Goal: Find specific fact: Find specific fact

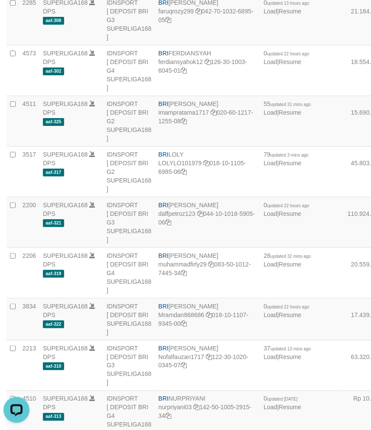
scroll to position [1737, 0]
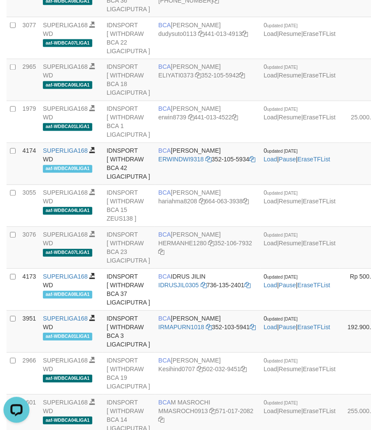
scroll to position [327, 0]
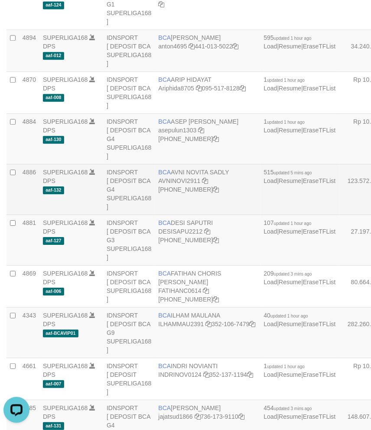
click at [206, 192] on td "BCA [PERSON_NAME] SADLY AVNINOVI2911 [PHONE_NUMBER]" at bounding box center [207, 190] width 105 height 51
click at [205, 192] on td "BCA AVNI NOVITA SADLY AVNINOVI2911 406-228-0135" at bounding box center [207, 190] width 105 height 51
click at [201, 190] on td "BCA AVNI NOVITA SADLY AVNINOVI2911 406-228-0135" at bounding box center [207, 190] width 105 height 51
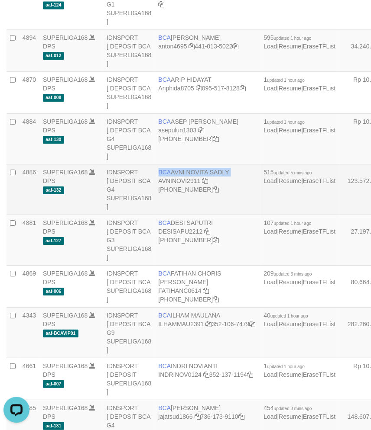
click at [201, 190] on td "BCA AVNI NOVITA SADLY AVNINOVI2911 406-228-0135" at bounding box center [207, 190] width 105 height 51
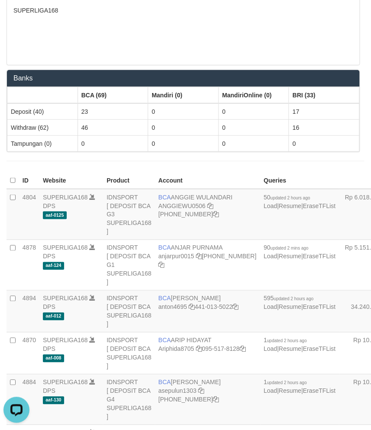
scroll to position [327, 0]
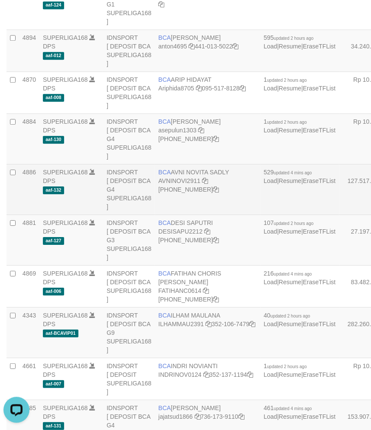
click at [178, 188] on td "BCA AVNI NOVITA SADLY AVNINOVI2911 406-228-0135" at bounding box center [207, 190] width 105 height 51
click at [177, 188] on td "BCA AVNI NOVITA SADLY AVNINOVI2911 406-228-0135" at bounding box center [207, 190] width 105 height 51
click at [176, 188] on td "BCA AVNI NOVITA SADLY AVNINOVI2911 406-228-0135" at bounding box center [207, 190] width 105 height 51
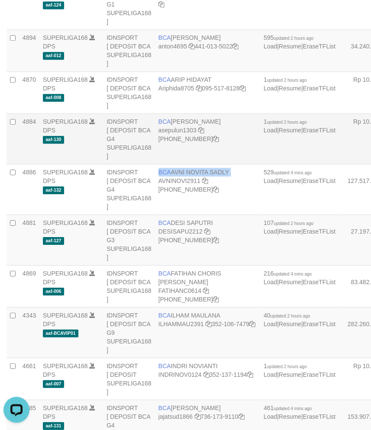
copy td "BCA AVNI NOVITA SADLY"
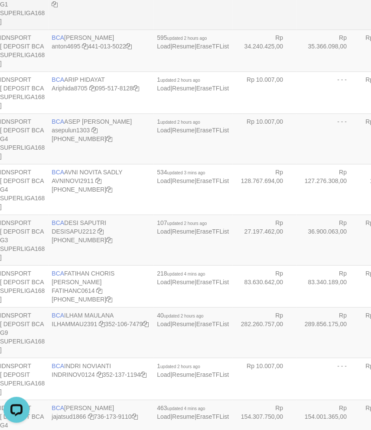
scroll to position [1180, 107]
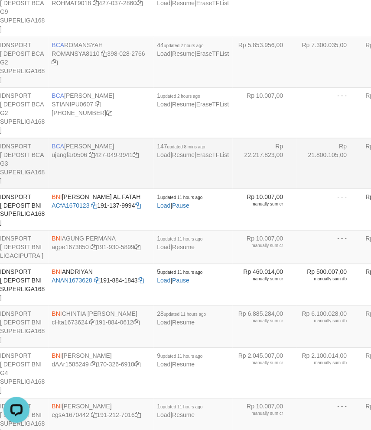
click at [91, 189] on td "BCA [PERSON_NAME] ujangfar0506 427-049-9941" at bounding box center [101, 164] width 105 height 51
click at [92, 189] on td "BCA [PERSON_NAME] ujangfar0506 427-049-9941" at bounding box center [101, 164] width 105 height 51
click at [92, 189] on td "BCA UJANG FARHAN ujangfar0506 427-049-9941" at bounding box center [101, 164] width 105 height 51
copy td "BCA UJANG FARHAN"
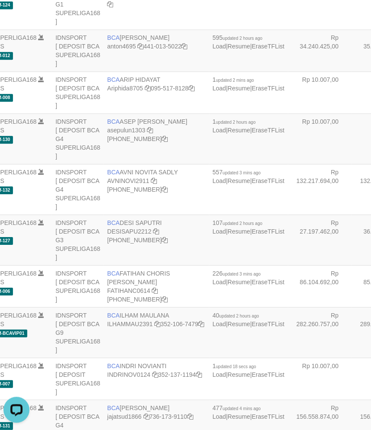
scroll to position [327, 0]
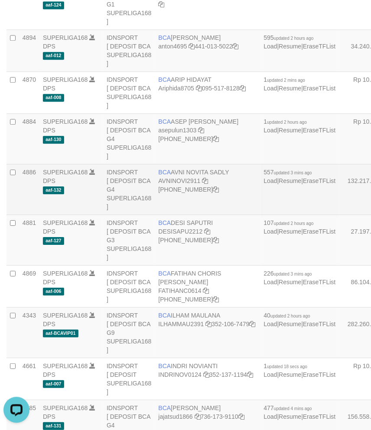
click at [177, 192] on td "BCA AVNI NOVITA SADLY AVNINOVI2911 406-228-0135" at bounding box center [207, 190] width 105 height 51
copy td "BCA AVNI NOVITA SADLY"
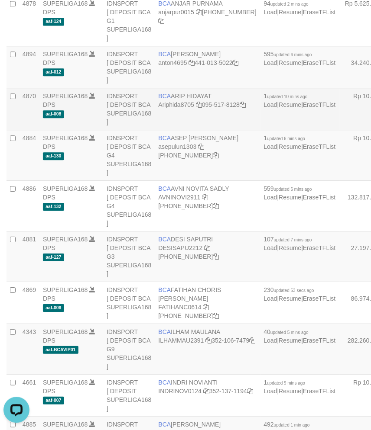
scroll to position [183, 0]
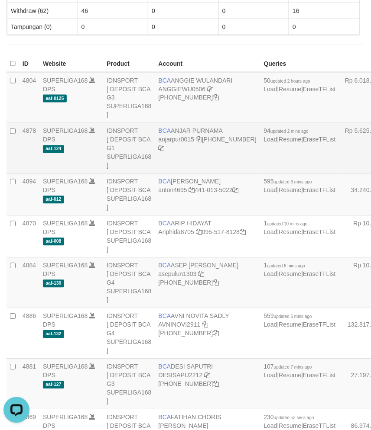
click at [178, 129] on td "BCA ANJAR PURNAMA anjarpur0015 [PHONE_NUMBER]" at bounding box center [207, 148] width 105 height 51
click at [178, 129] on td "BCA ANJAR PURNAMA anjarpur0015 406-228-1620" at bounding box center [207, 148] width 105 height 51
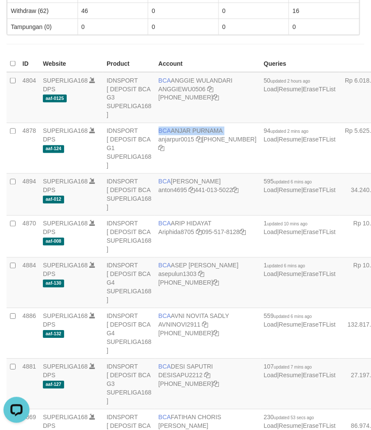
copy td "BCA ANJAR PURNAMA"
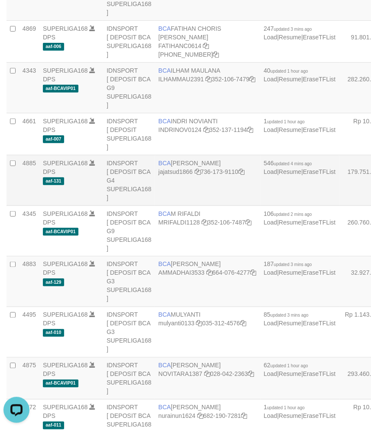
click at [191, 197] on td "BCA JAJAT SUDRAJAT jajatsud1866 736-173-9110" at bounding box center [207, 180] width 105 height 51
copy td "BCA JAJAT SUDRAJAT"
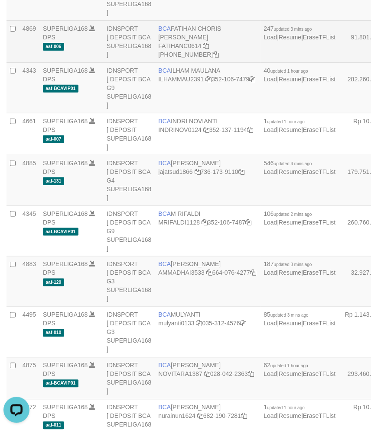
click at [178, 49] on td "BCA FATIHAN CHORIS FABIAN BOBAN FATIHANC0614 406-228-1727" at bounding box center [207, 42] width 105 height 42
click at [178, 49] on td "BCA FATIHAN CHORIS [PERSON_NAME] FATIHANC0614 [PHONE_NUMBER]" at bounding box center [207, 42] width 105 height 42
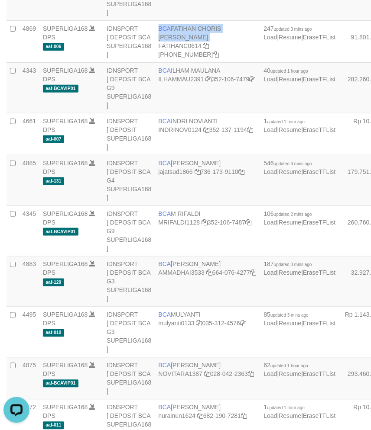
copy td "BCA FATIHAN CHORIS [PERSON_NAME]"
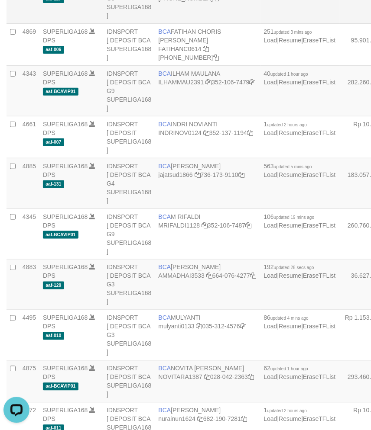
scroll to position [125, 0]
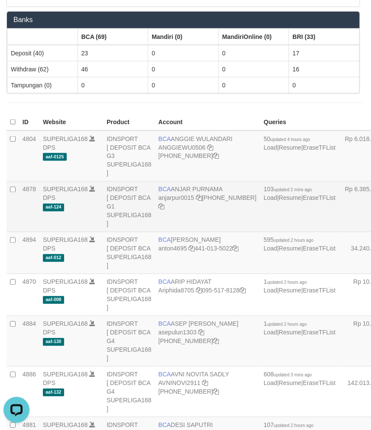
click at [179, 191] on td "BCA ANJAR PURNAMA anjarpur0015 406-228-1620" at bounding box center [207, 207] width 105 height 51
copy td "BCA ANJAR PURNAMA"
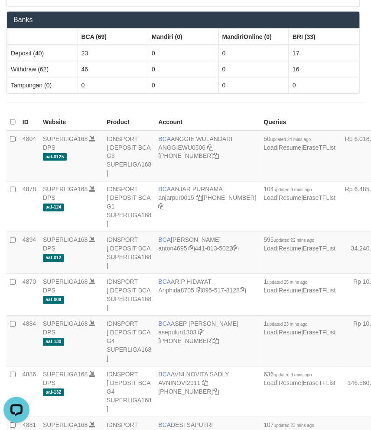
scroll to position [2301, 0]
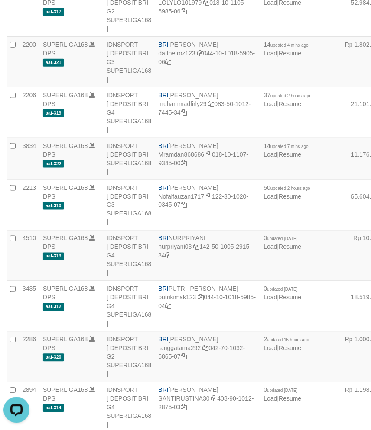
scroll to position [1180, 0]
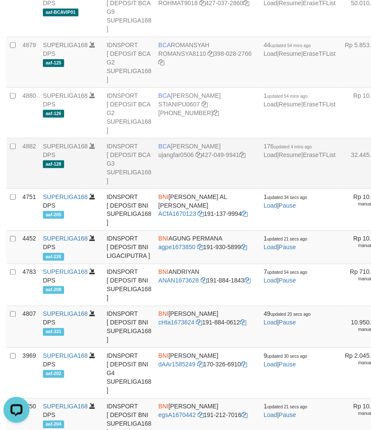
click at [175, 189] on td "BCA UJANG FARHAN ujangfar0506 427-049-9941" at bounding box center [207, 164] width 105 height 51
copy td "BCA UJANG FARHAN"
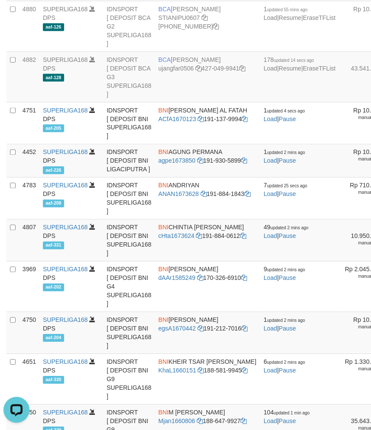
scroll to position [1276, 0]
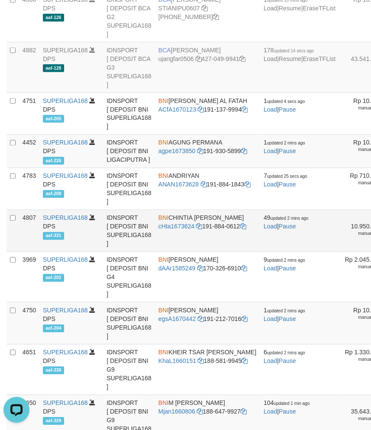
click at [182, 252] on td "BNI CHINTIA [PERSON_NAME] cHta1673624 191-884-0612" at bounding box center [207, 231] width 105 height 42
click at [182, 252] on td "BNI CHINTIA TANUWIJAYA cHta1673624 191-884-0612" at bounding box center [207, 231] width 105 height 42
copy td "BNI CHINTIA TANUWIJAYA"
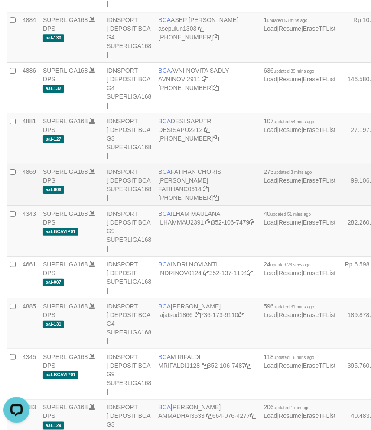
click at [175, 191] on td "BCA FATIHAN CHORIS FABIAN BOBAN FATIHANC0614 406-228-1727" at bounding box center [207, 185] width 105 height 42
click at [174, 193] on td "BCA FATIHAN CHORIS FABIAN BOBAN FATIHANC0614 406-228-1727" at bounding box center [207, 185] width 105 height 42
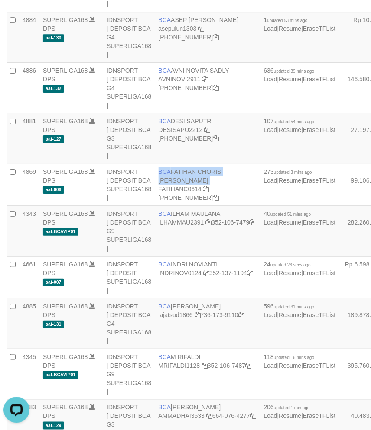
copy td "BCA FATIHAN CHORIS FABIAN BOBAN"
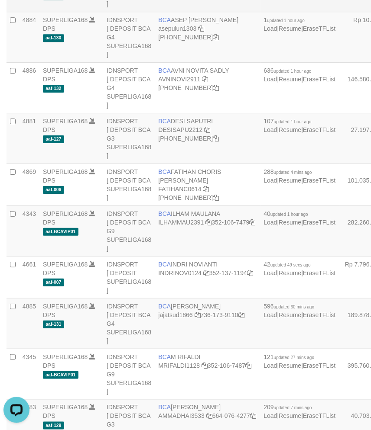
scroll to position [2301, 0]
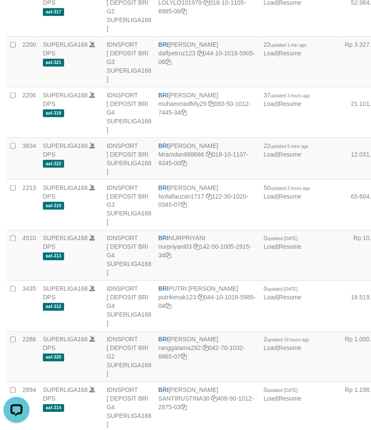
scroll to position [2039, 0]
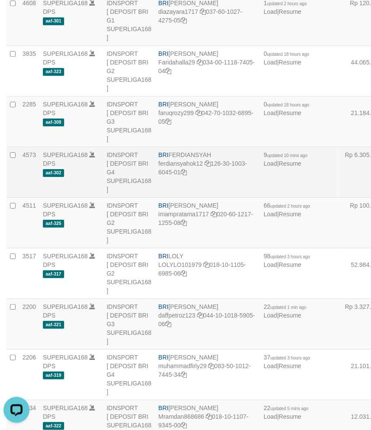
click at [179, 198] on td "BRI FERDIANSYAH ferdiansyahok12 126-30-1003-6045-01" at bounding box center [207, 172] width 105 height 51
copy td "BRI FERDIANSYAH"
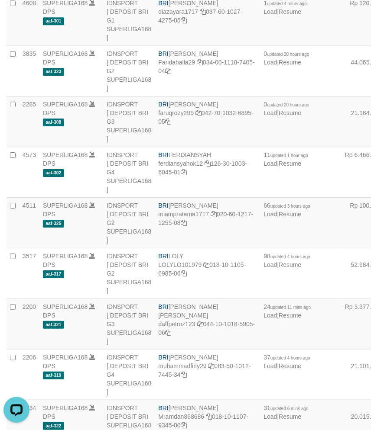
scroll to position [1029, 0]
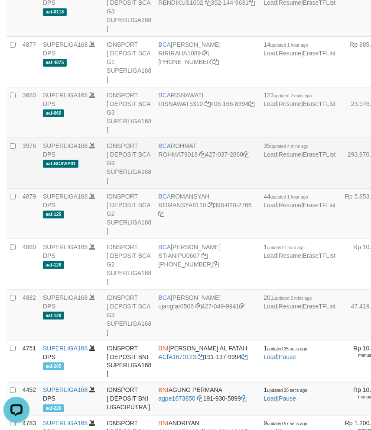
click at [172, 189] on td "BCA ROHMAT ROHMAT9018 427-037-2860" at bounding box center [207, 163] width 105 height 51
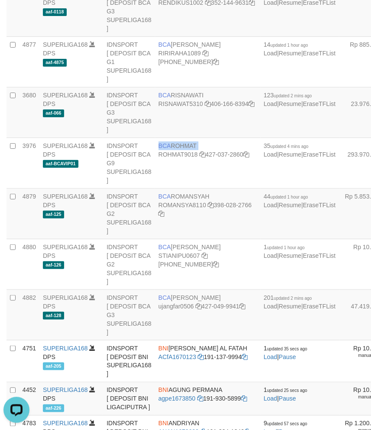
copy td "BCA ROHMAT"
